Goal: Navigation & Orientation: Find specific page/section

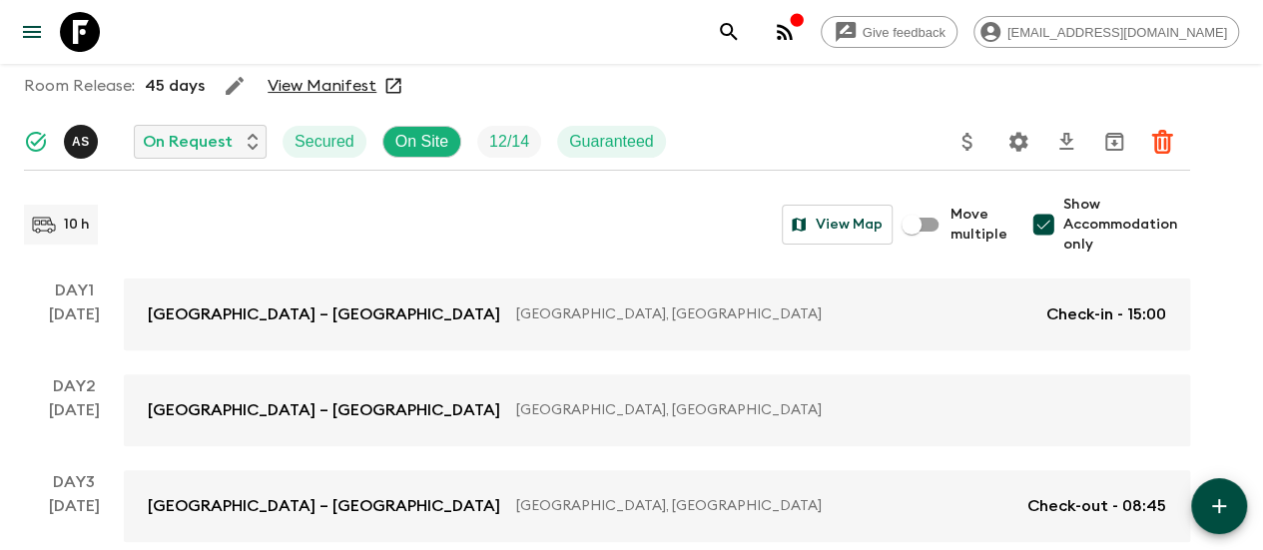
scroll to position [162, 0]
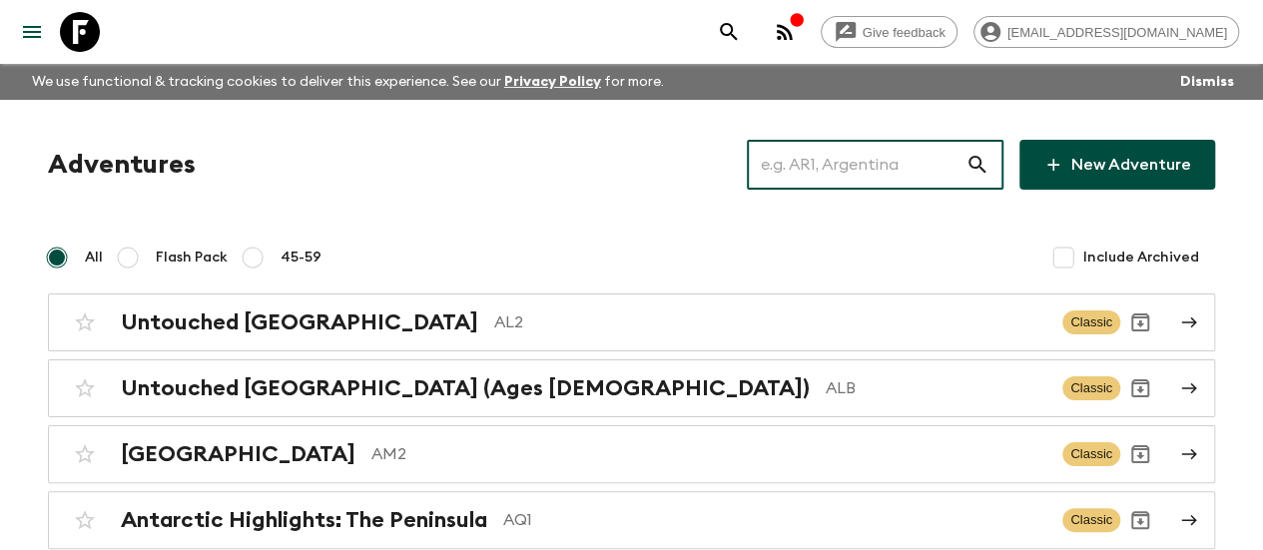
click at [831, 160] on input "text" at bounding box center [856, 165] width 219 height 56
paste input "[GEOGRAPHIC_DATA]"
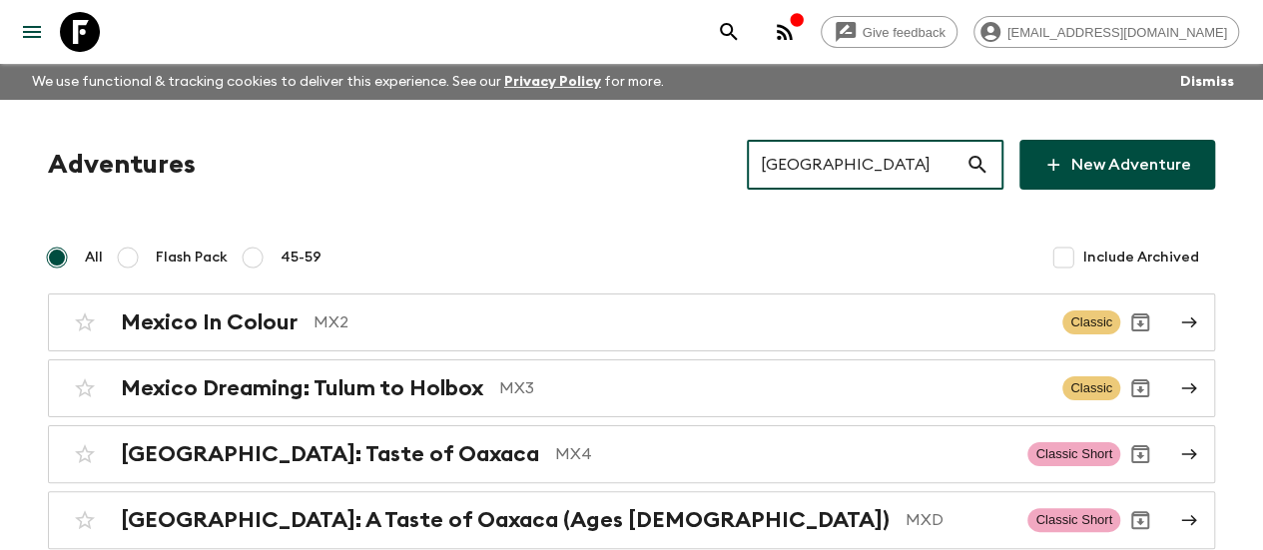
click at [849, 151] on input "[GEOGRAPHIC_DATA]" at bounding box center [856, 165] width 219 height 56
paste input "[GEOGRAPHIC_DATA]: Phuket & Andaman"
click at [849, 151] on input "[GEOGRAPHIC_DATA]: Phuket & Andaman" at bounding box center [856, 165] width 219 height 56
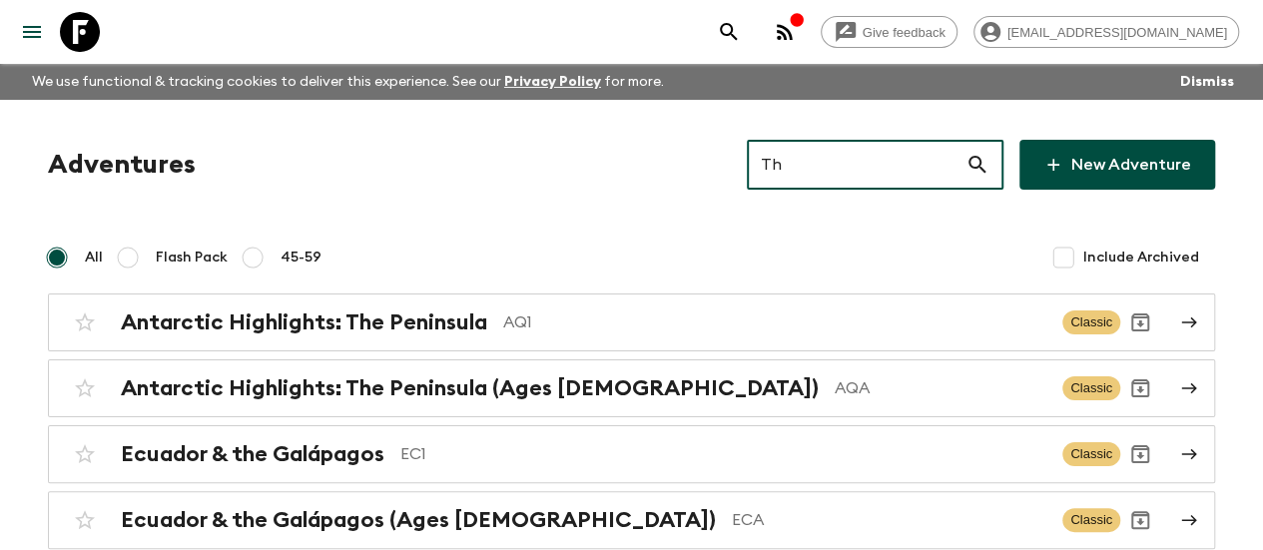
type input "T"
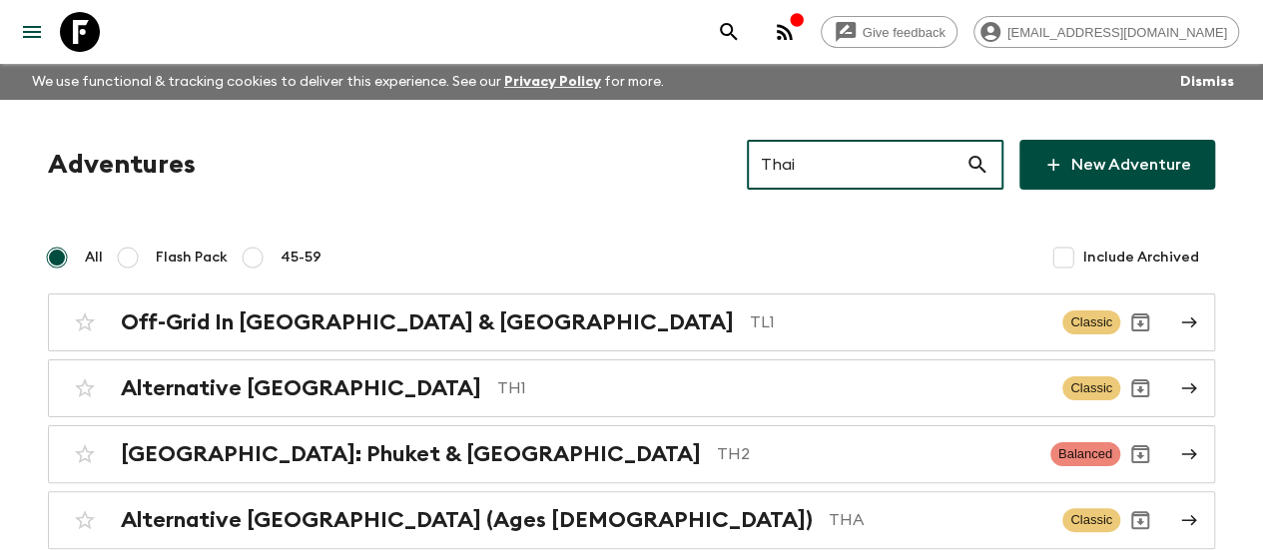
type input "Thai"
